Goal: Navigation & Orientation: Find specific page/section

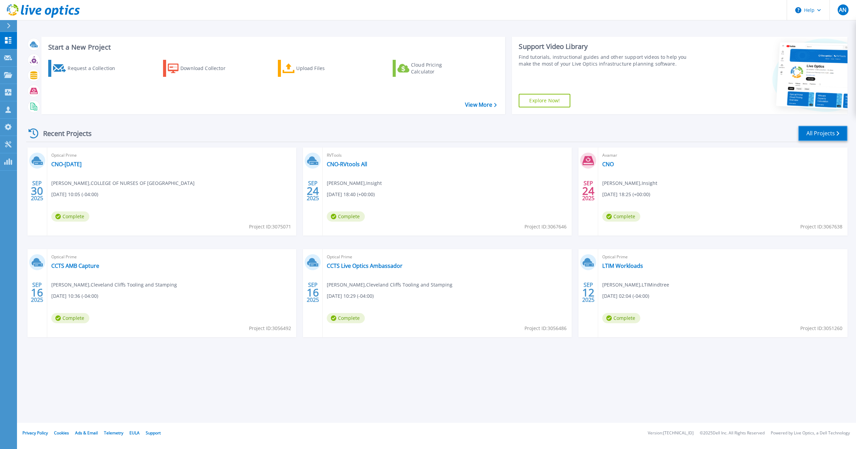
click at [830, 131] on link "All Projects" at bounding box center [822, 133] width 49 height 15
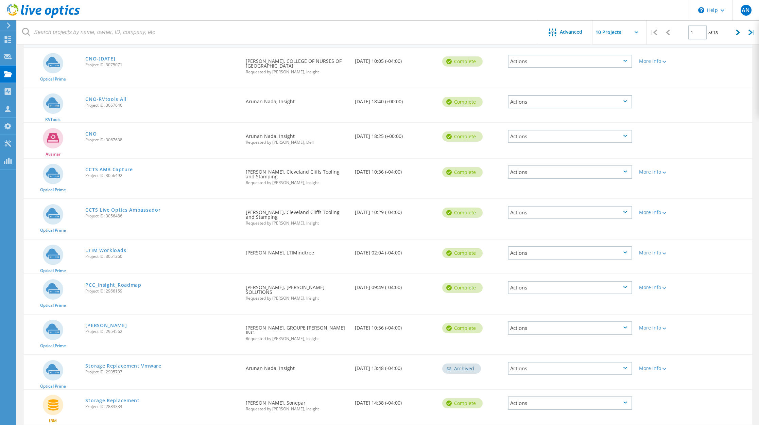
scroll to position [95, 0]
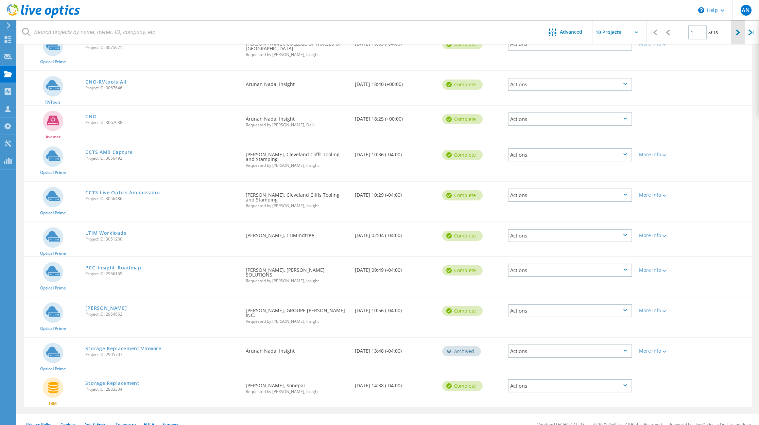
click at [741, 32] on div at bounding box center [738, 32] width 14 height 24
type input "2"
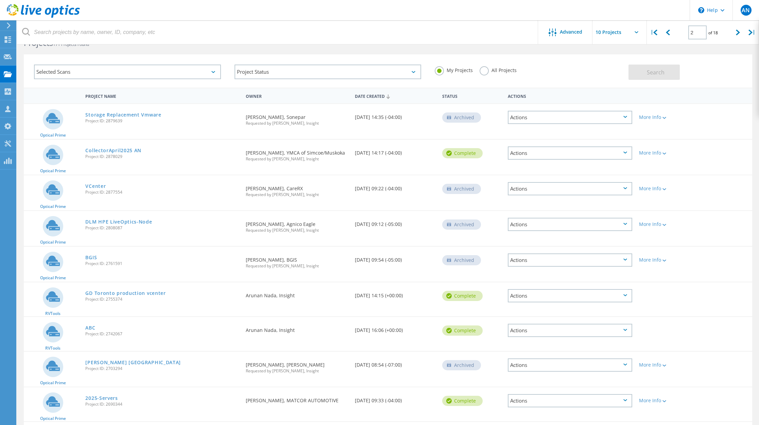
scroll to position [0, 0]
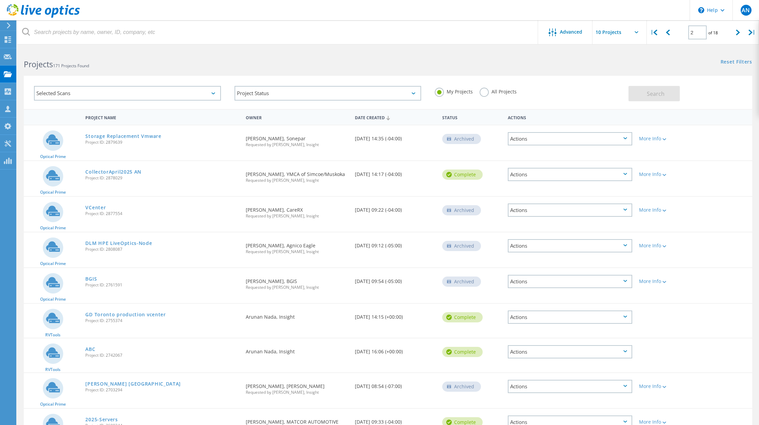
drag, startPoint x: 124, startPoint y: 247, endPoint x: 106, endPoint y: 248, distance: 17.4
click at [106, 248] on span "Project ID: 2808087" at bounding box center [161, 249] width 153 height 4
copy span "2808087"
